Goal: Navigation & Orientation: Find specific page/section

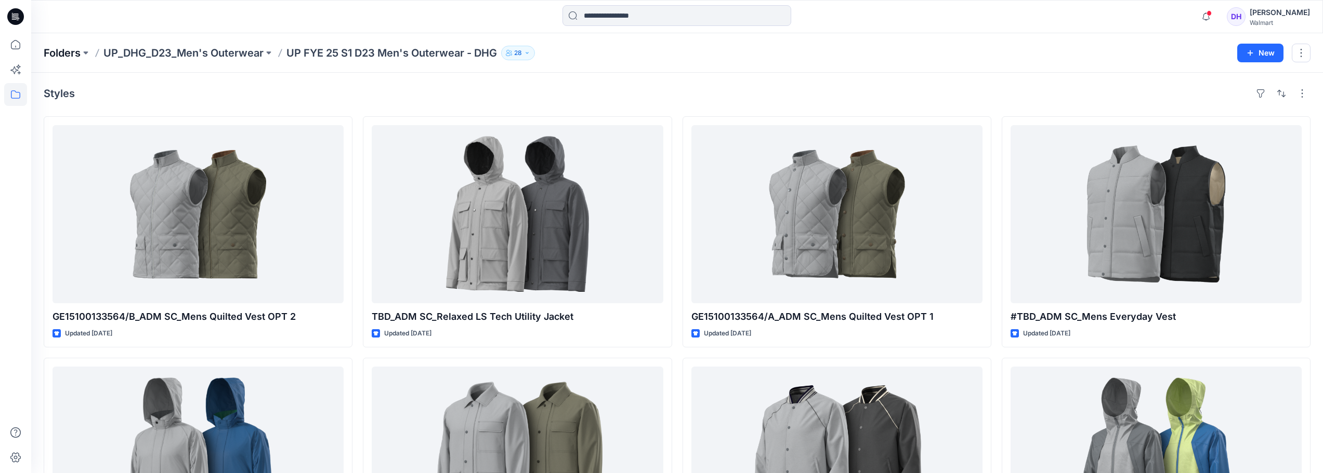
click at [70, 56] on p "Folders" at bounding box center [62, 53] width 37 height 15
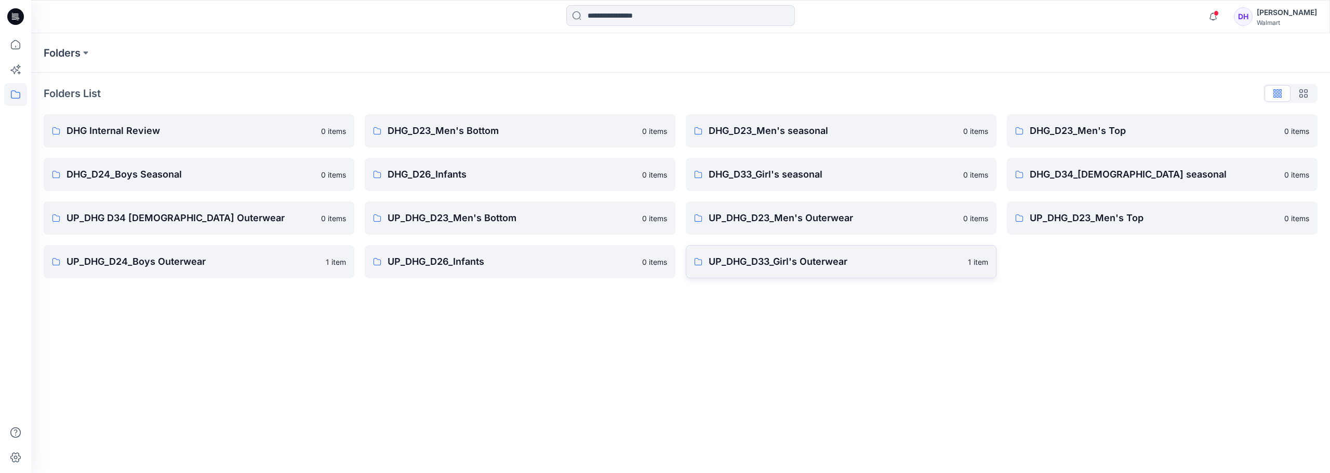
click at [843, 267] on p "UP_DHG_D33_Girl's Outerwear" at bounding box center [835, 262] width 253 height 15
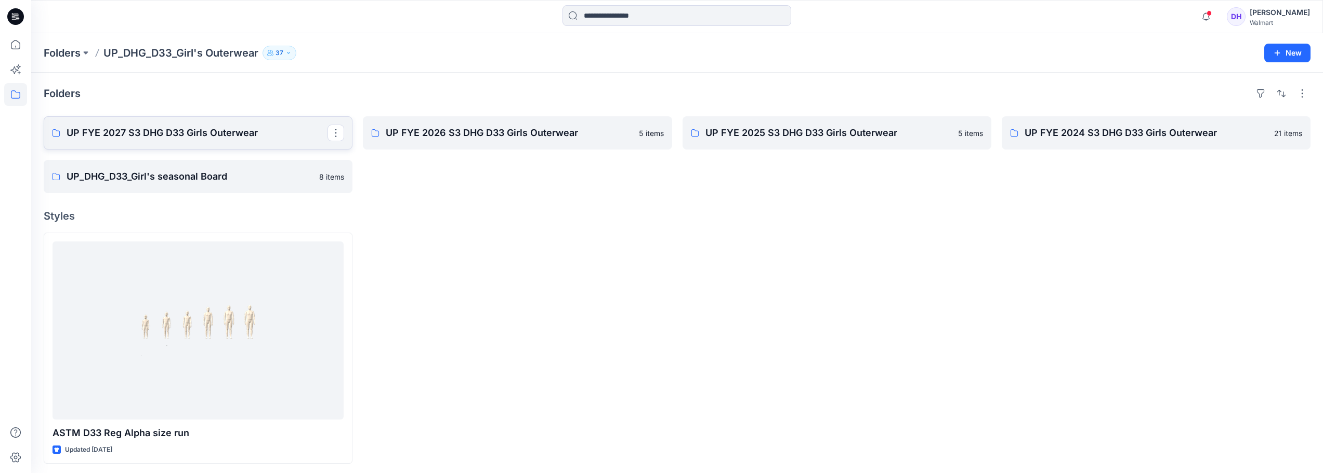
click at [239, 130] on p "UP FYE 2027 S3 DHG D33 Girls Outerwear" at bounding box center [197, 133] width 261 height 15
